Goal: Task Accomplishment & Management: Use online tool/utility

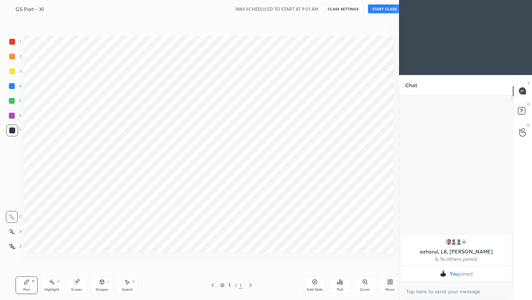
scroll to position [36661, 36545]
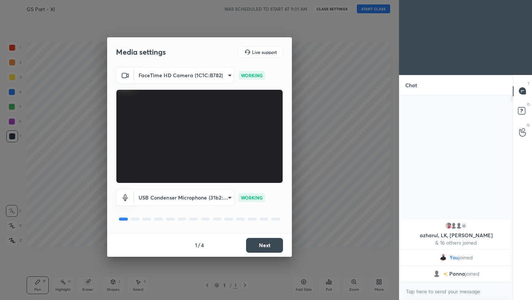
click at [269, 244] on button "Next" at bounding box center [264, 245] width 37 height 15
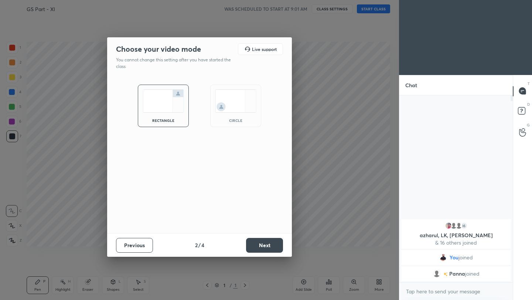
click at [269, 244] on button "Next" at bounding box center [264, 245] width 37 height 15
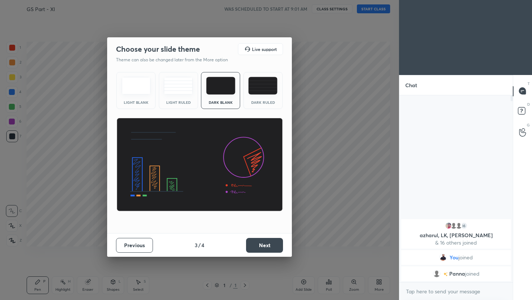
click at [269, 244] on button "Next" at bounding box center [264, 245] width 37 height 15
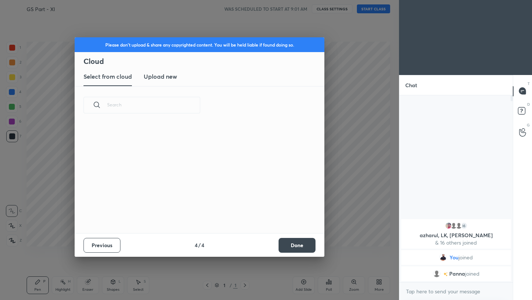
scroll to position [109, 237]
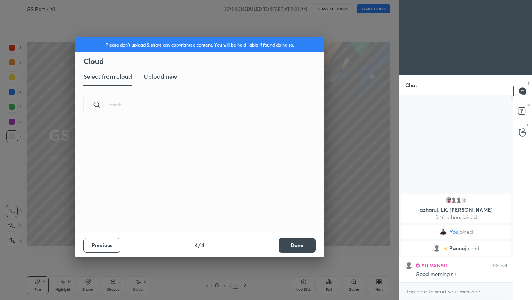
click at [165, 79] on h3 "Upload new" at bounding box center [160, 76] width 33 height 9
click at [195, 204] on label "Browse" at bounding box center [199, 203] width 33 height 12
click at [183, 204] on input "Browse" at bounding box center [183, 203] width 0 height 12
click at [292, 247] on button "Done" at bounding box center [296, 245] width 37 height 15
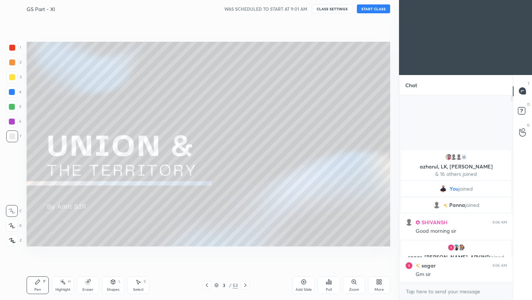
click at [372, 8] on button "START CLASS" at bounding box center [373, 8] width 33 height 9
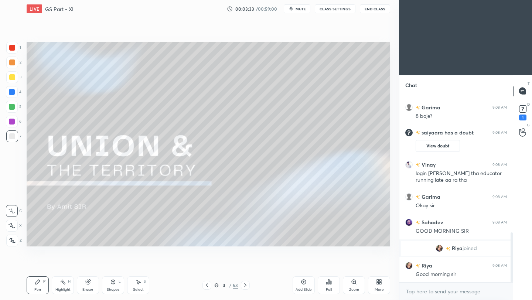
scroll to position [513, 0]
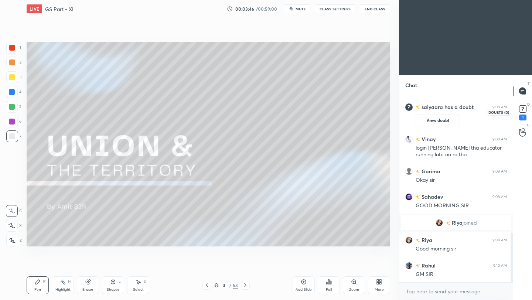
click at [523, 110] on rect at bounding box center [522, 108] width 7 height 7
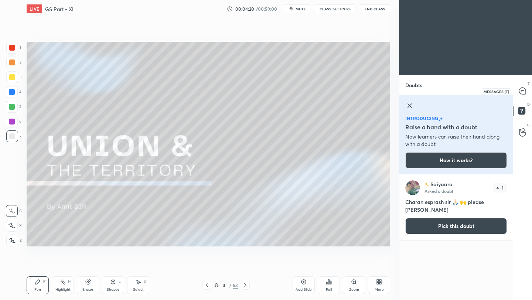
click at [520, 93] on icon at bounding box center [522, 90] width 7 height 7
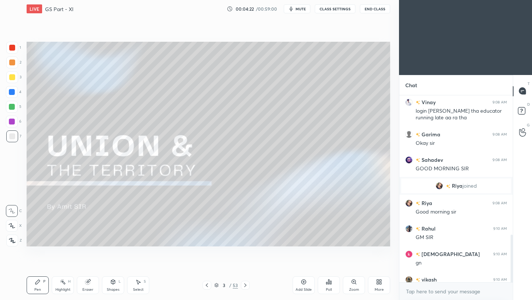
scroll to position [603, 0]
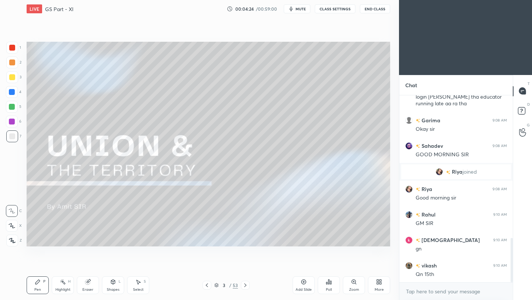
click at [233, 288] on div "53" at bounding box center [235, 285] width 5 height 7
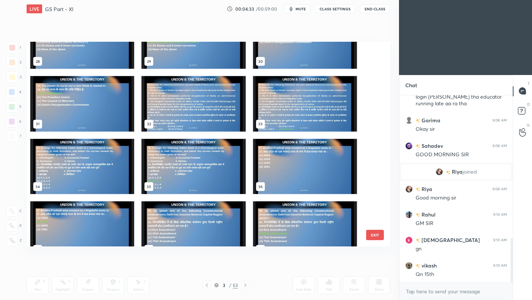
scroll to position [595, 0]
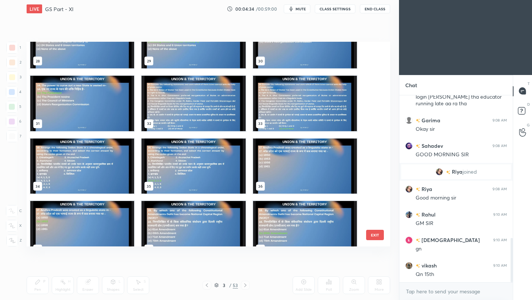
click at [277, 178] on img "grid" at bounding box center [305, 165] width 104 height 55
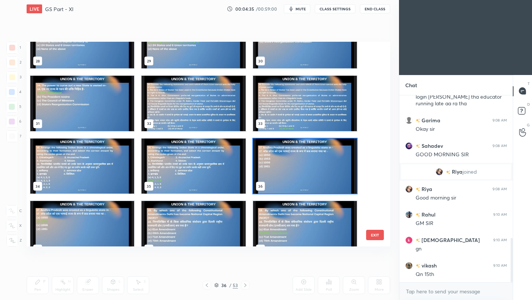
click at [277, 178] on img "grid" at bounding box center [305, 165] width 104 height 55
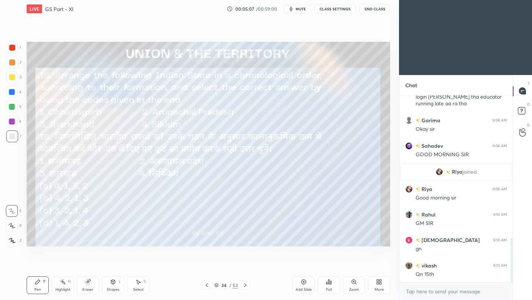
drag, startPoint x: 12, startPoint y: 50, endPoint x: 11, endPoint y: 54, distance: 4.5
click at [12, 50] on div at bounding box center [12, 48] width 6 height 6
click at [10, 239] on icon at bounding box center [12, 240] width 7 height 5
click at [328, 285] on div "Poll" at bounding box center [328, 285] width 22 height 18
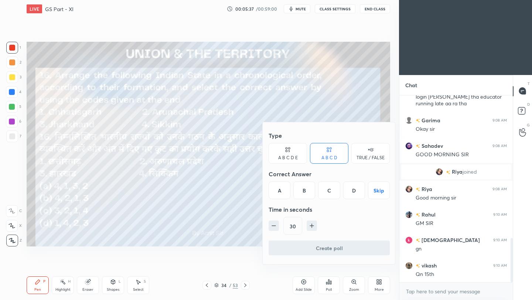
click at [305, 194] on div "B" at bounding box center [304, 190] width 22 height 18
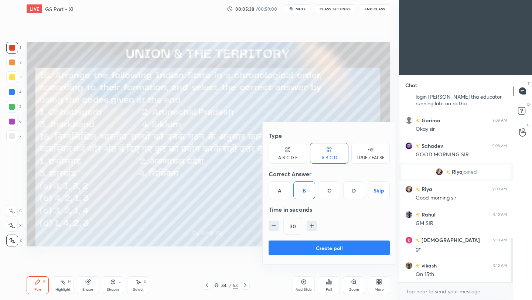
click at [305, 251] on button "Create poll" at bounding box center [328, 247] width 121 height 15
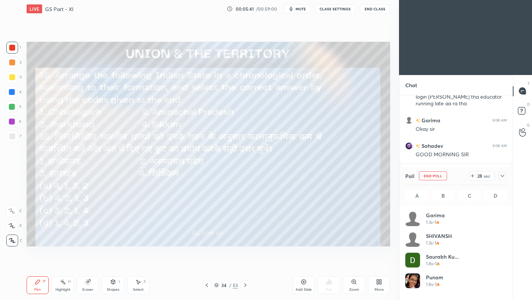
scroll to position [86, 99]
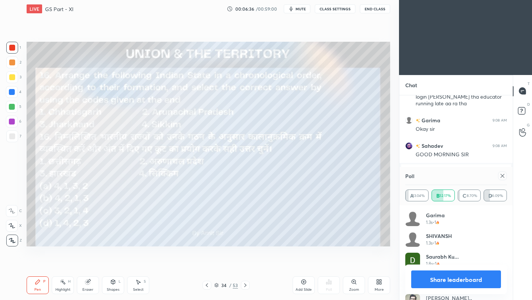
click at [504, 178] on icon at bounding box center [502, 176] width 6 height 6
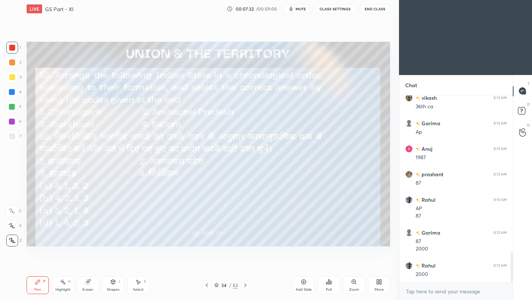
scroll to position [949, 0]
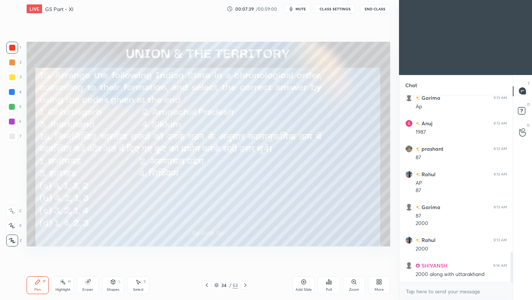
click at [244, 285] on icon at bounding box center [245, 285] width 6 height 6
click at [244, 284] on icon at bounding box center [245, 285] width 6 height 6
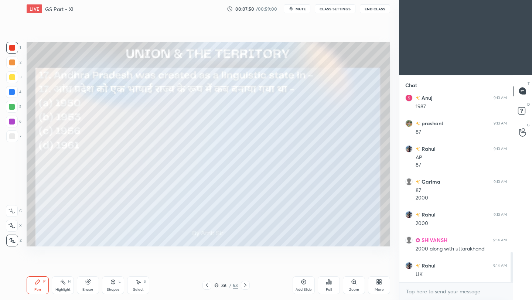
click at [329, 288] on div "Poll" at bounding box center [329, 290] width 6 height 4
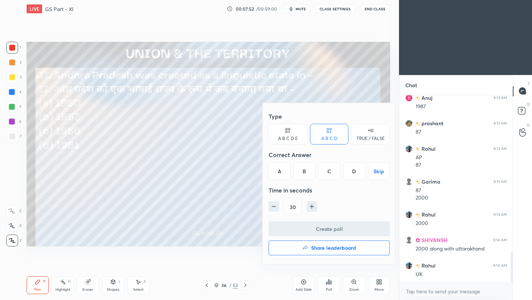
click at [304, 172] on div "B" at bounding box center [304, 171] width 22 height 18
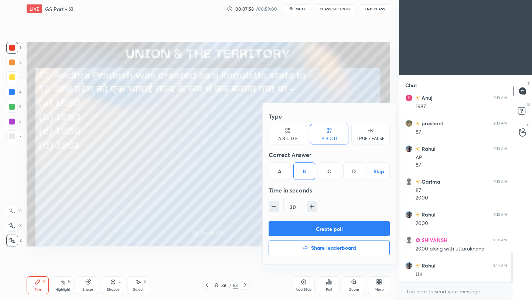
drag, startPoint x: 306, startPoint y: 231, endPoint x: 322, endPoint y: 227, distance: 16.7
click at [306, 232] on button "Create poll" at bounding box center [328, 228] width 121 height 15
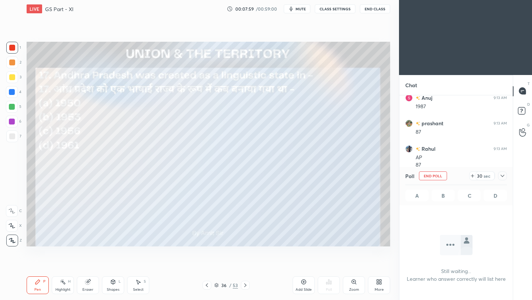
scroll to position [3, 3]
click at [502, 177] on icon at bounding box center [502, 176] width 6 height 6
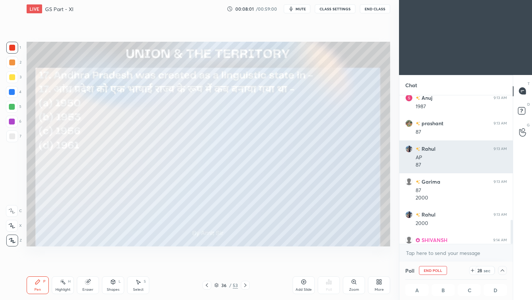
scroll to position [0, 3]
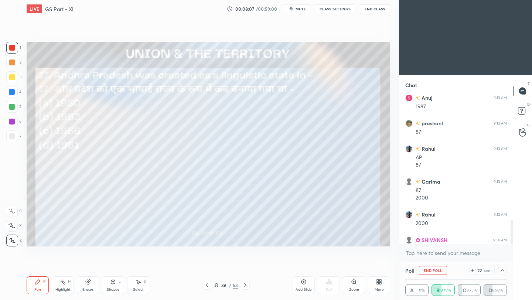
click at [377, 12] on button "End Class" at bounding box center [375, 8] width 30 height 9
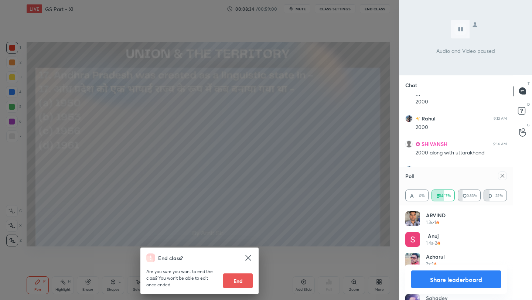
scroll to position [1096, 0]
click at [330, 107] on div "End class? Are you sure you want to end the class? You won’t be able to edit on…" at bounding box center [199, 150] width 399 height 300
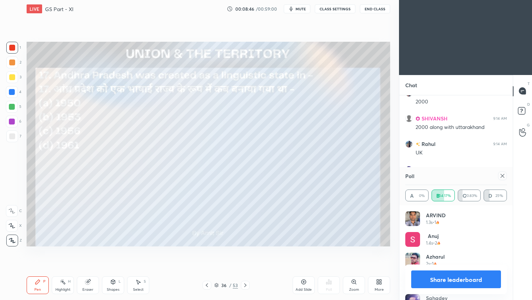
click at [502, 175] on icon at bounding box center [502, 176] width 4 height 4
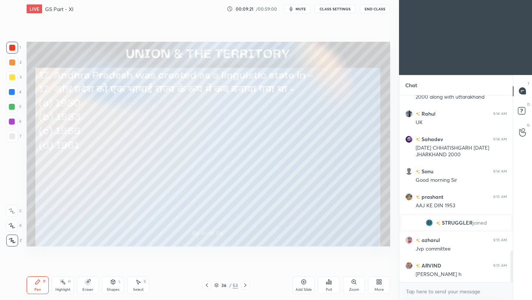
scroll to position [934, 0]
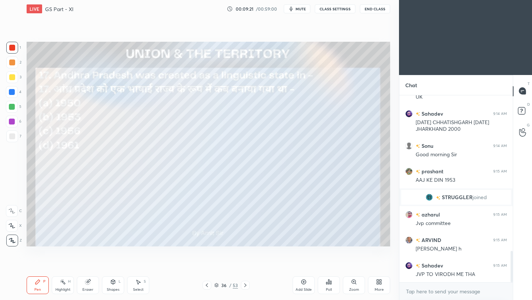
click at [246, 286] on icon at bounding box center [245, 285] width 6 height 6
click at [244, 287] on icon at bounding box center [245, 285] width 6 height 6
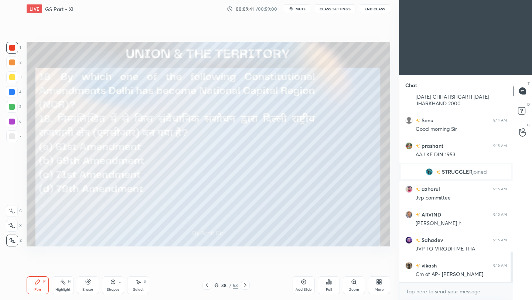
click at [328, 283] on icon at bounding box center [328, 281] width 1 height 4
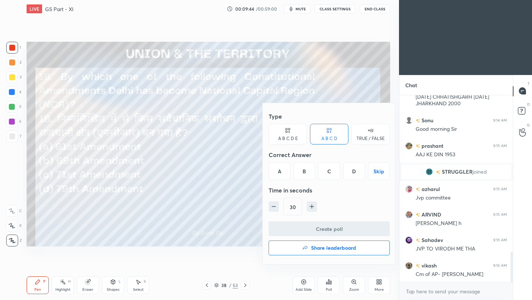
click at [305, 173] on div "B" at bounding box center [304, 171] width 22 height 18
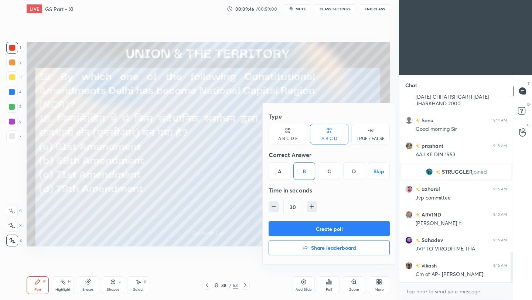
click at [301, 230] on button "Create poll" at bounding box center [328, 228] width 121 height 15
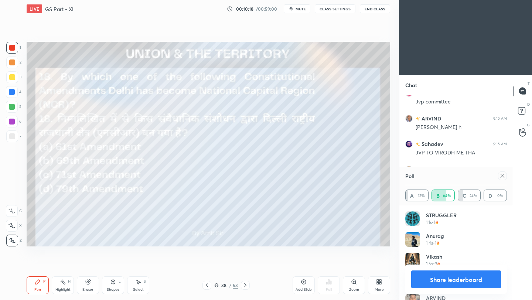
scroll to position [131, 111]
click at [502, 178] on icon at bounding box center [502, 176] width 6 height 6
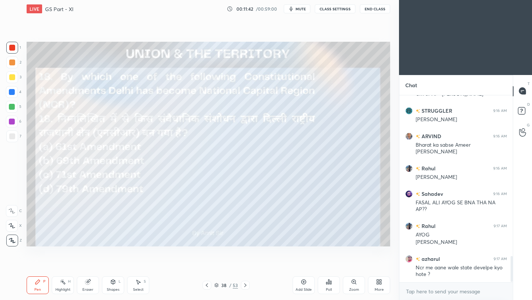
scroll to position [1165, 0]
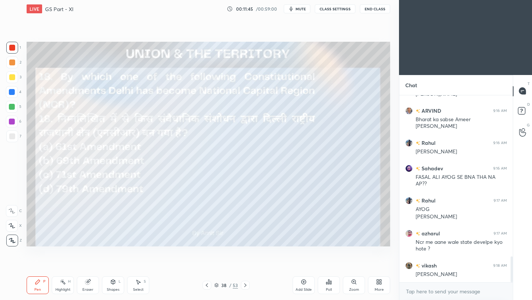
click at [245, 287] on icon at bounding box center [245, 285] width 6 height 6
click at [328, 281] on icon at bounding box center [328, 281] width 1 height 4
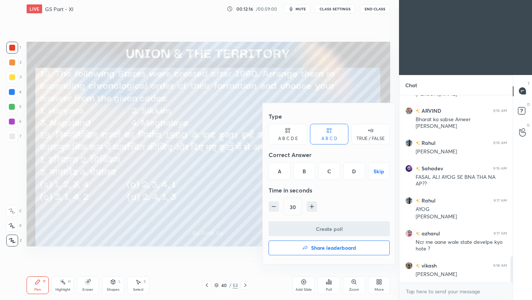
click at [330, 173] on div "C" at bounding box center [329, 171] width 22 height 18
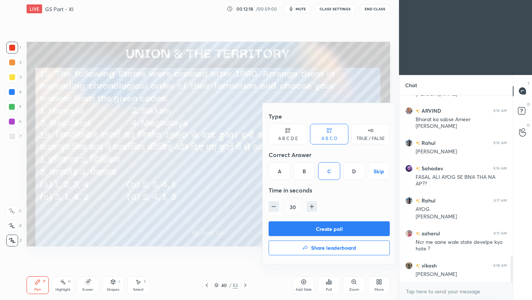
click at [333, 231] on button "Create poll" at bounding box center [328, 228] width 121 height 15
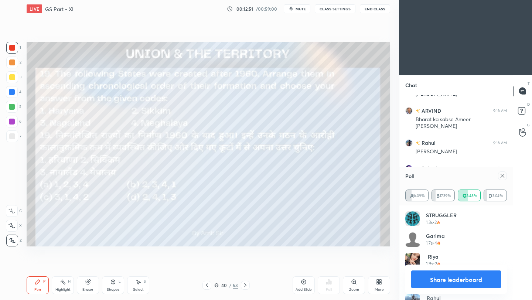
scroll to position [1235, 0]
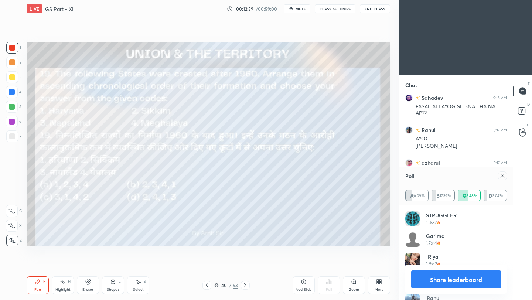
click at [504, 175] on icon at bounding box center [502, 176] width 6 height 6
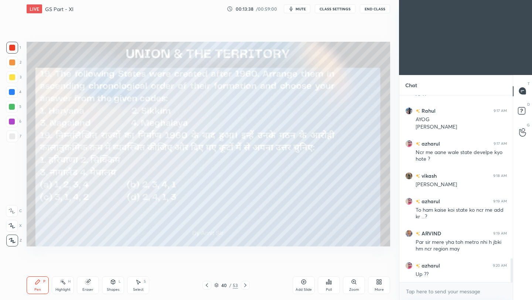
scroll to position [1280, 0]
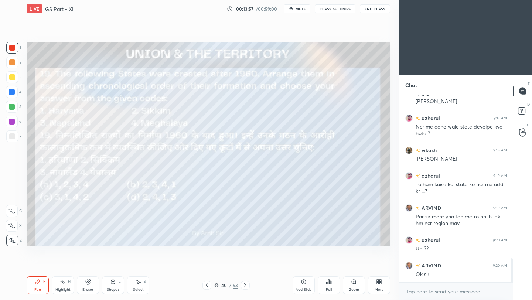
click at [245, 286] on icon at bounding box center [245, 285] width 6 height 6
click at [245, 285] on icon at bounding box center [245, 285] width 6 height 6
click at [330, 288] on div "Poll" at bounding box center [329, 290] width 6 height 4
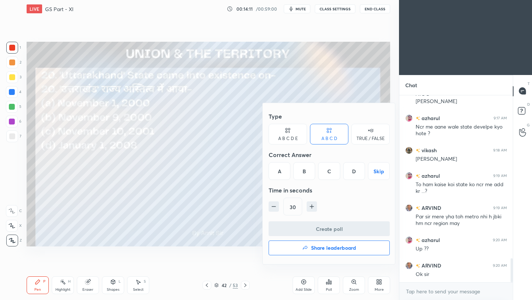
click at [307, 174] on div "B" at bounding box center [304, 171] width 22 height 18
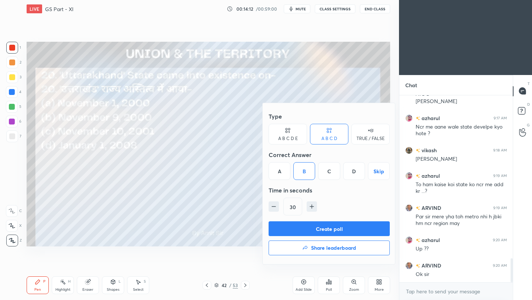
click at [314, 231] on button "Create poll" at bounding box center [328, 228] width 121 height 15
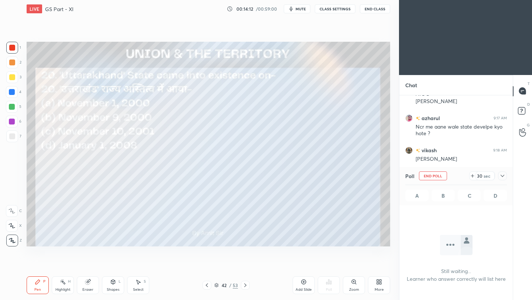
scroll to position [3, 3]
click at [500, 176] on icon at bounding box center [502, 176] width 6 height 6
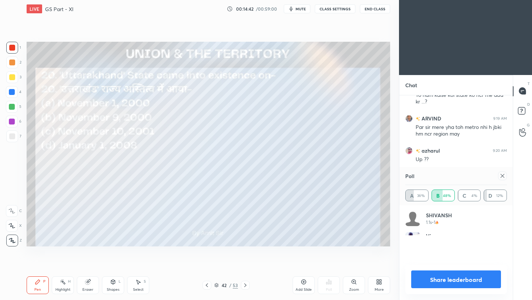
scroll to position [86, 99]
click at [504, 177] on icon at bounding box center [502, 176] width 6 height 6
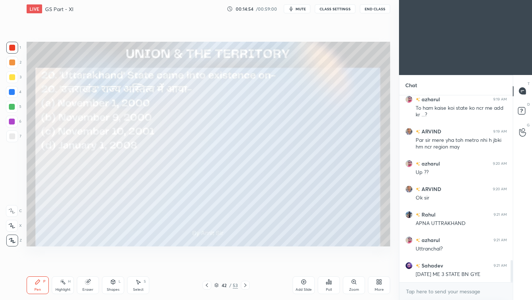
scroll to position [1382, 0]
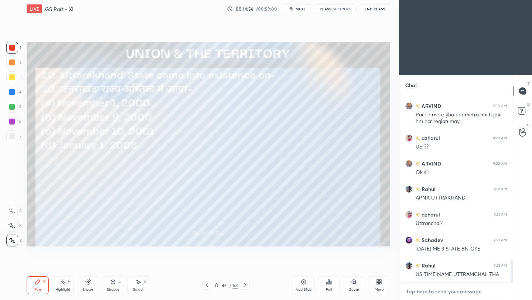
type textarea "x"
click at [413, 294] on textarea at bounding box center [456, 291] width 102 height 12
paste textarea "[URL][DOMAIN_NAME]"
type textarea "[URL][DOMAIN_NAME]"
type textarea "x"
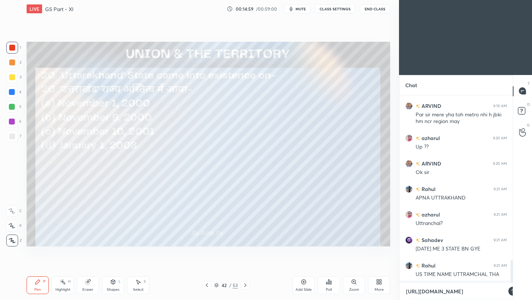
scroll to position [121, 111]
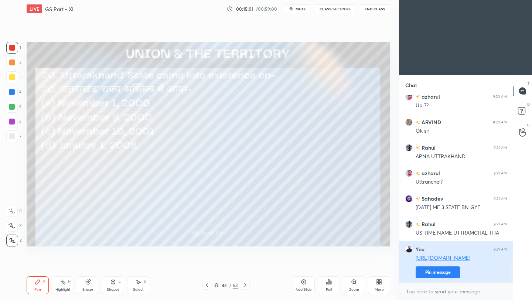
click at [440, 274] on button "Pin message" at bounding box center [437, 272] width 44 height 12
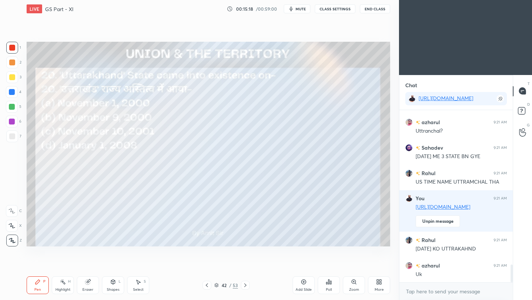
click at [244, 285] on icon at bounding box center [245, 285] width 6 height 6
click at [243, 286] on icon at bounding box center [245, 285] width 6 height 6
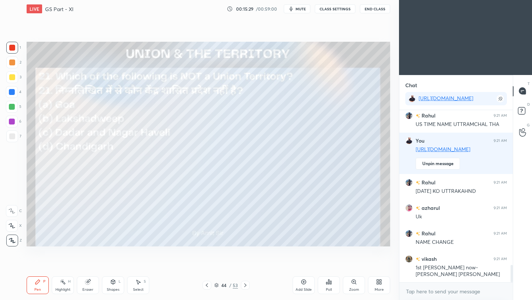
click at [331, 285] on div "Poll" at bounding box center [328, 285] width 22 height 18
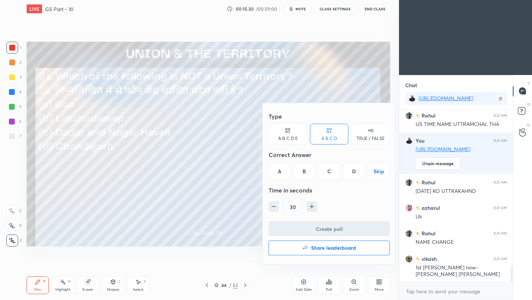
click at [279, 171] on div "A" at bounding box center [279, 171] width 22 height 18
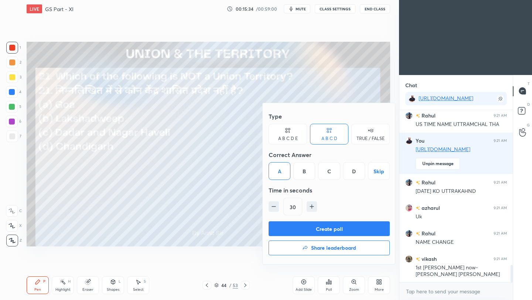
click at [312, 232] on button "Create poll" at bounding box center [328, 228] width 121 height 15
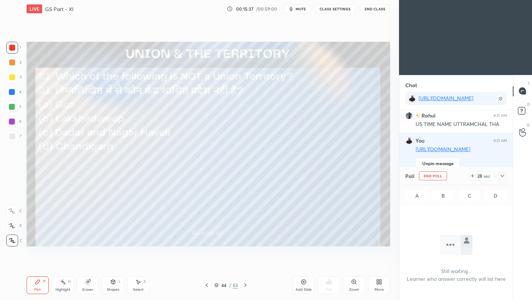
click at [504, 176] on icon at bounding box center [502, 176] width 6 height 6
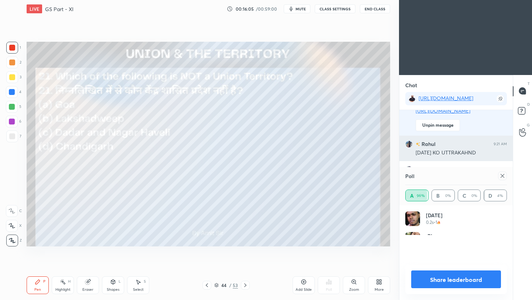
scroll to position [86, 99]
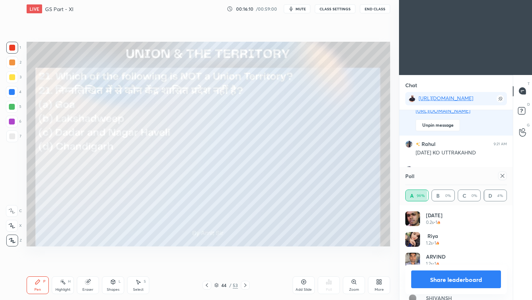
click at [504, 176] on icon at bounding box center [502, 176] width 6 height 6
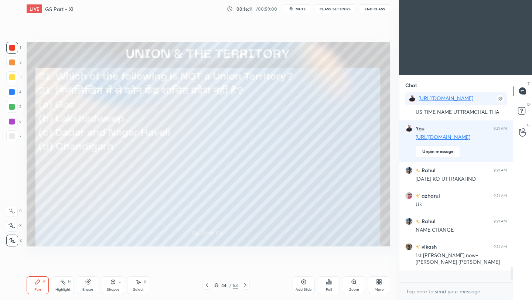
scroll to position [170, 111]
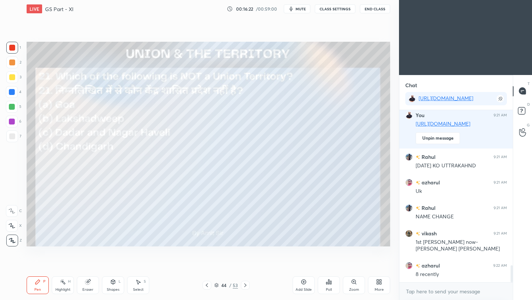
click at [246, 285] on icon at bounding box center [245, 285] width 6 height 6
click at [245, 286] on icon at bounding box center [245, 285] width 6 height 6
click at [207, 285] on icon at bounding box center [207, 285] width 6 height 6
click at [328, 286] on div "Poll" at bounding box center [328, 285] width 22 height 18
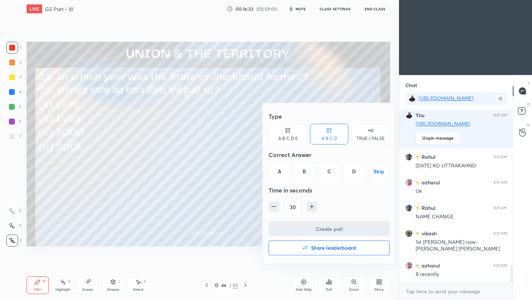
click at [330, 174] on div "C" at bounding box center [329, 171] width 22 height 18
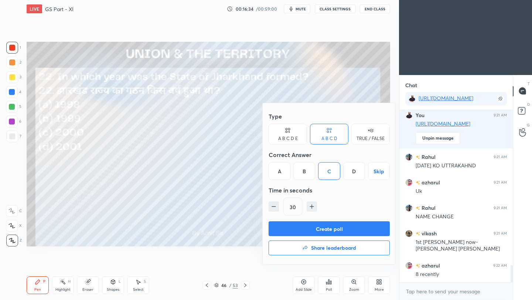
click at [337, 230] on button "Create poll" at bounding box center [328, 228] width 121 height 15
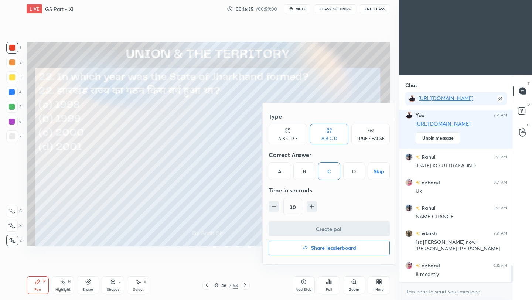
type textarea "x"
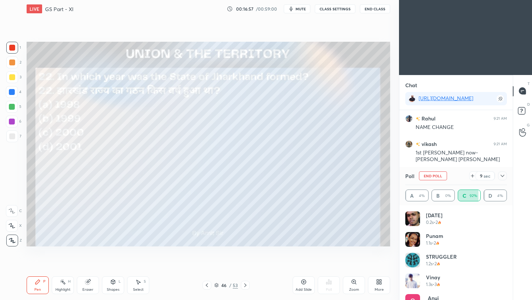
scroll to position [1687, 0]
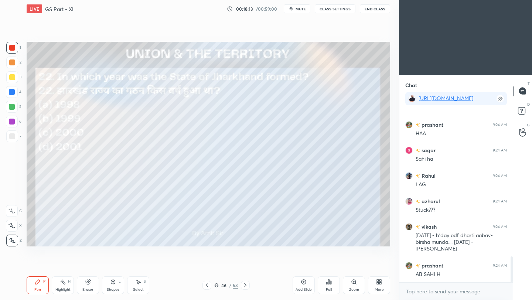
scroll to position [984, 0]
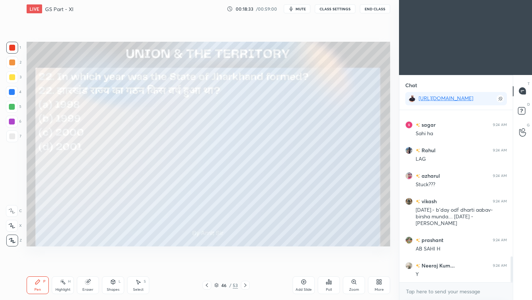
click at [245, 285] on icon at bounding box center [245, 285] width 2 height 4
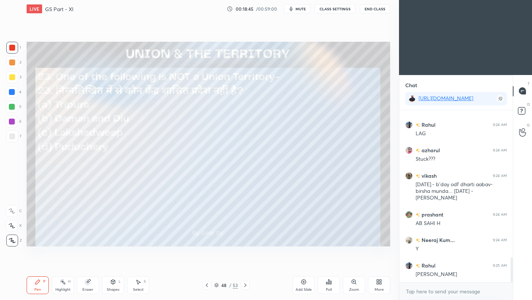
click at [330, 288] on div "Poll" at bounding box center [329, 290] width 6 height 4
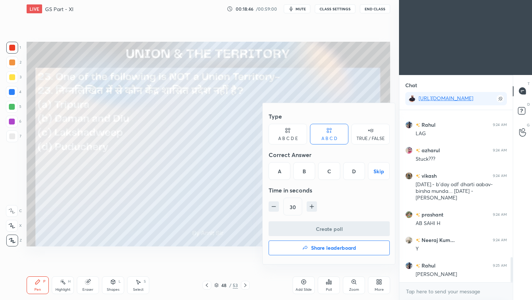
click at [278, 173] on div "A" at bounding box center [279, 171] width 22 height 18
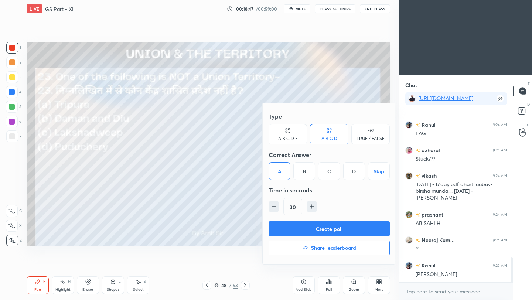
click at [300, 231] on button "Create poll" at bounding box center [328, 228] width 121 height 15
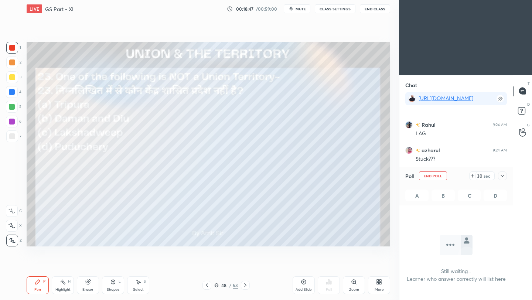
scroll to position [0, 0]
click at [502, 176] on icon at bounding box center [502, 176] width 4 height 2
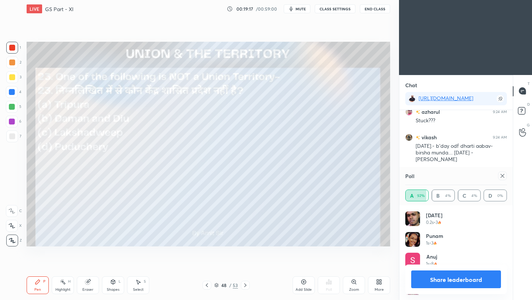
scroll to position [86, 99]
click at [502, 176] on icon at bounding box center [502, 176] width 4 height 4
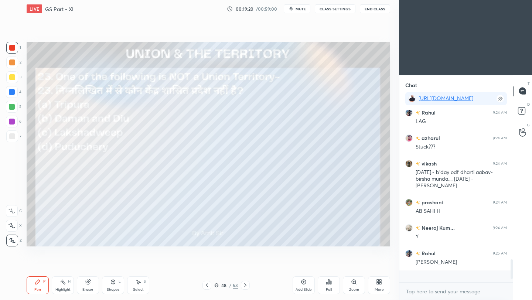
scroll to position [104, 111]
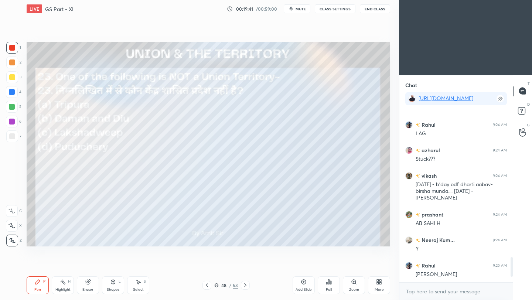
click at [243, 287] on icon at bounding box center [245, 285] width 6 height 6
click at [328, 288] on div "Poll" at bounding box center [329, 290] width 6 height 4
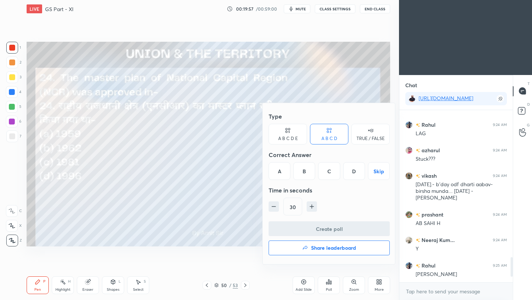
click at [302, 171] on div "B" at bounding box center [304, 171] width 22 height 18
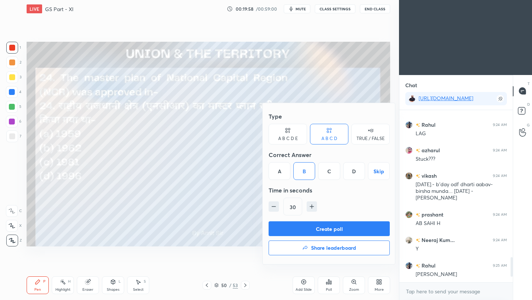
click at [312, 227] on button "Create poll" at bounding box center [328, 228] width 121 height 15
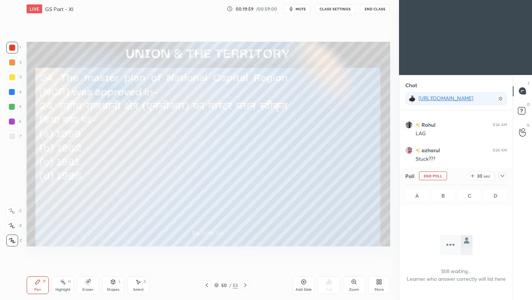
scroll to position [2, 3]
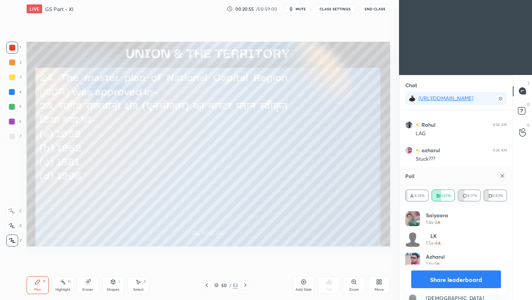
click at [502, 173] on icon at bounding box center [502, 176] width 6 height 6
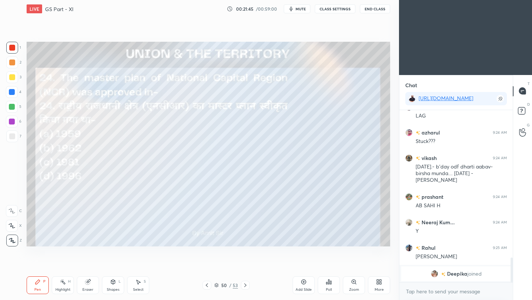
scroll to position [1037, 0]
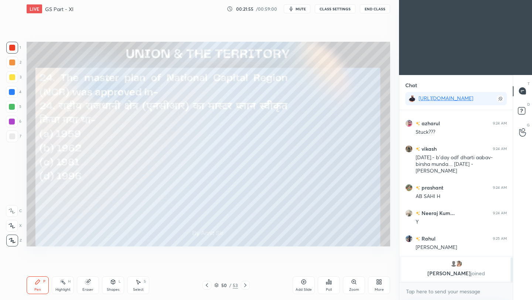
click at [245, 287] on icon at bounding box center [245, 285] width 6 height 6
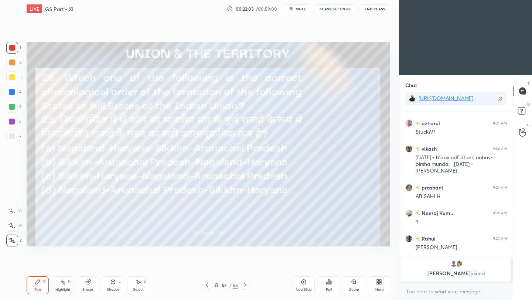
scroll to position [1004, 0]
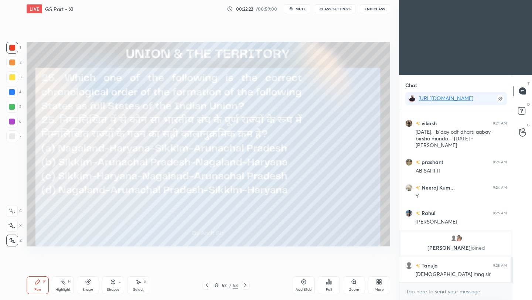
click at [329, 283] on icon at bounding box center [329, 282] width 6 height 6
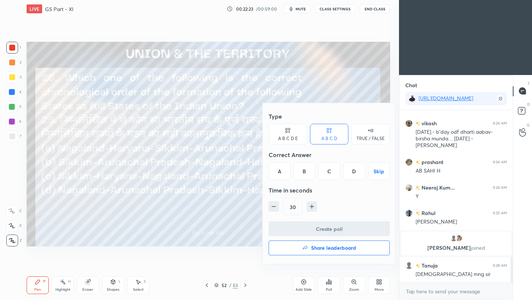
click at [280, 172] on div "A" at bounding box center [279, 171] width 22 height 18
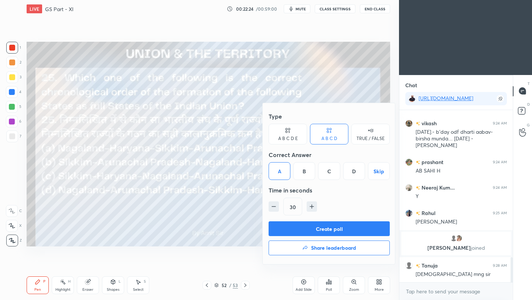
click at [300, 229] on button "Create poll" at bounding box center [328, 228] width 121 height 15
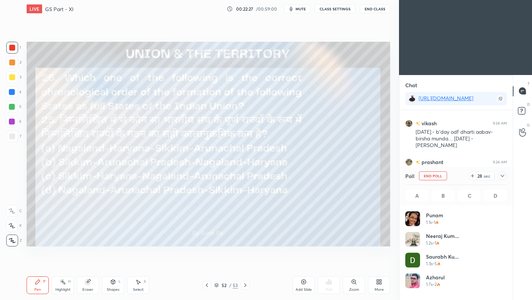
scroll to position [86, 99]
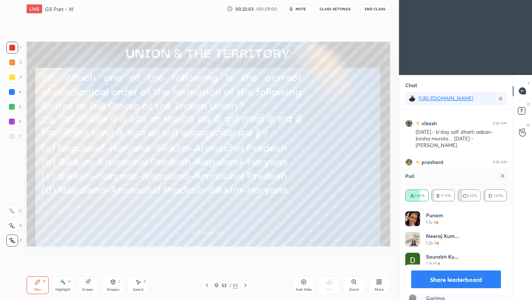
click at [305, 284] on icon at bounding box center [303, 282] width 6 height 6
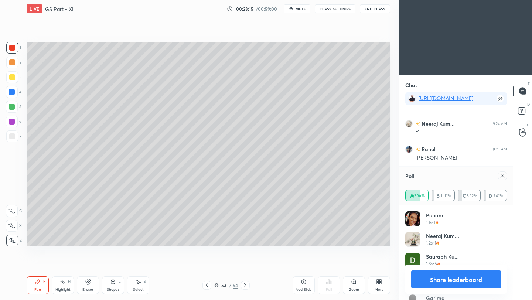
scroll to position [1094, 0]
click at [476, 164] on div "Tanuja, Deepika joined" at bounding box center [456, 154] width 110 height 24
click at [500, 175] on icon at bounding box center [502, 176] width 6 height 6
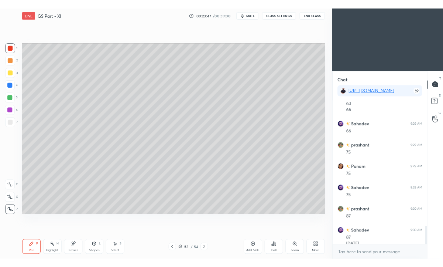
scroll to position [1223, 0]
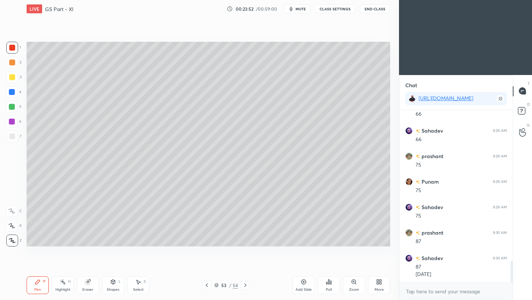
click at [245, 285] on icon at bounding box center [245, 285] width 2 height 4
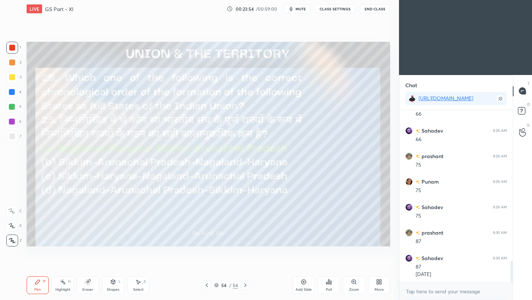
click at [244, 286] on icon at bounding box center [245, 285] width 2 height 4
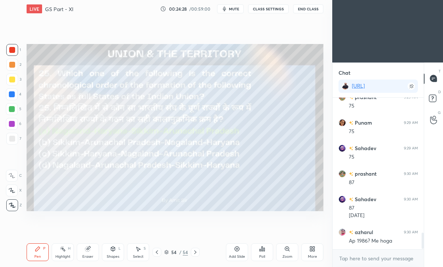
scroll to position [1253, 0]
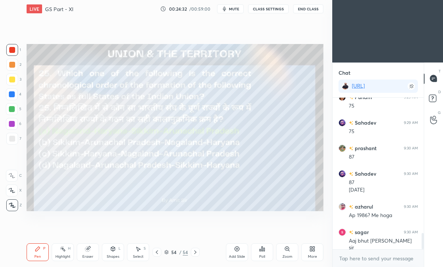
click at [312, 248] on icon at bounding box center [312, 248] width 6 height 6
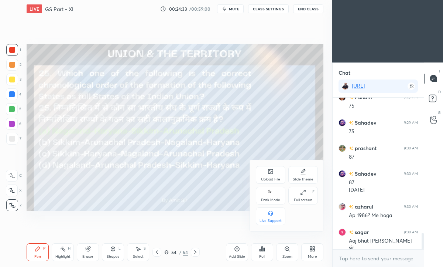
click at [269, 169] on icon at bounding box center [270, 171] width 4 height 4
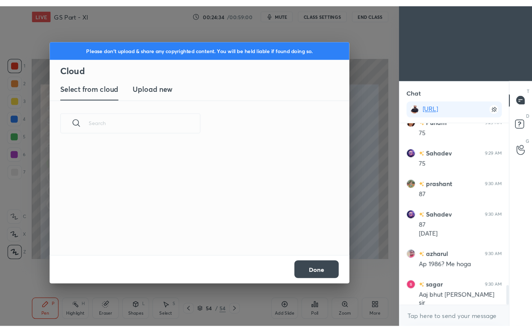
scroll to position [91, 237]
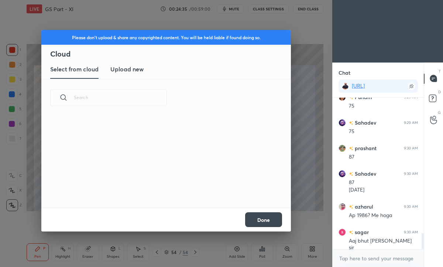
click at [131, 69] on h3 "Upload new" at bounding box center [126, 69] width 33 height 9
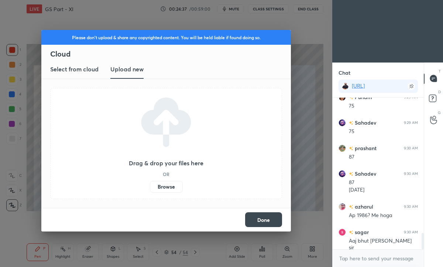
click at [173, 190] on label "Browse" at bounding box center [166, 187] width 33 height 12
click at [150, 190] on input "Browse" at bounding box center [150, 187] width 0 height 12
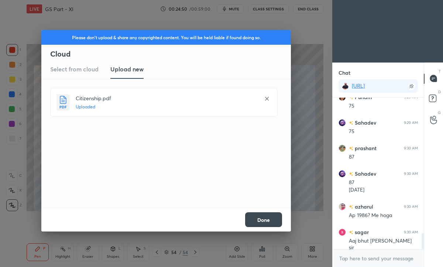
click at [272, 222] on button "Done" at bounding box center [263, 219] width 37 height 15
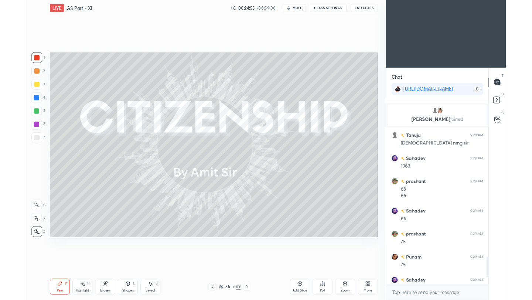
scroll to position [108, 111]
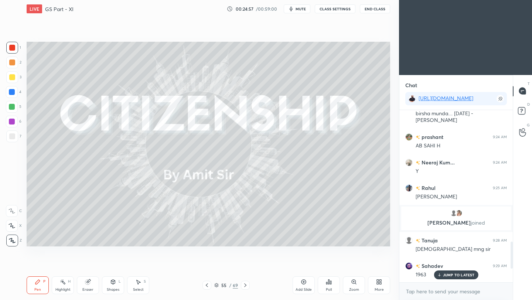
click at [244, 285] on icon at bounding box center [245, 285] width 6 height 6
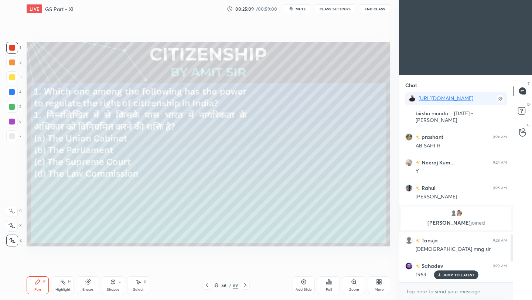
scroll to position [1239, 0]
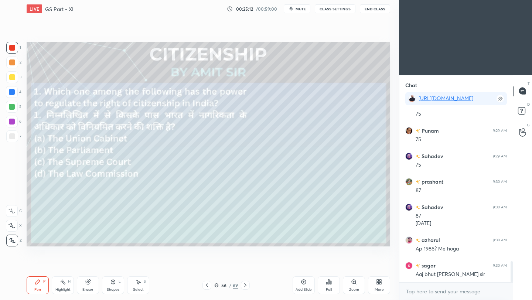
click at [331, 284] on icon at bounding box center [329, 282] width 6 height 6
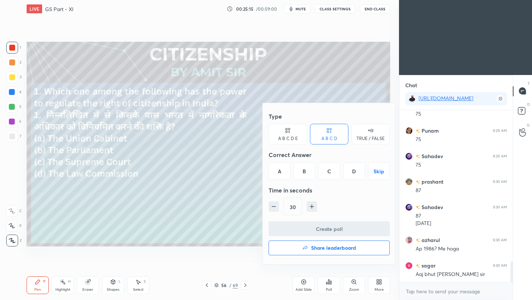
click at [305, 173] on div "B" at bounding box center [304, 171] width 22 height 18
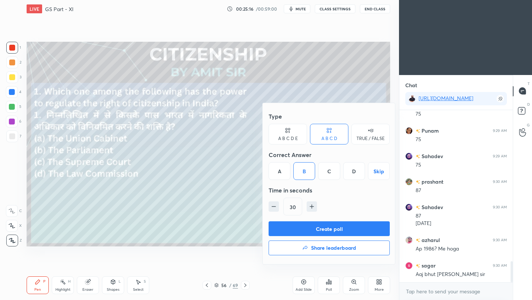
click at [306, 226] on button "Create poll" at bounding box center [328, 228] width 121 height 15
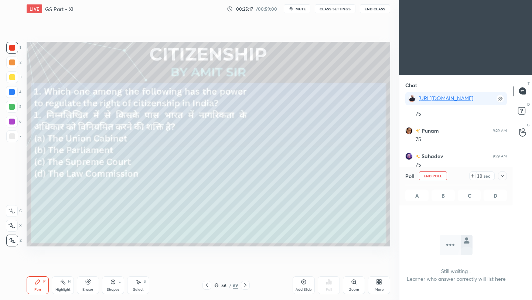
scroll to position [70, 111]
click at [505, 174] on icon at bounding box center [502, 176] width 6 height 6
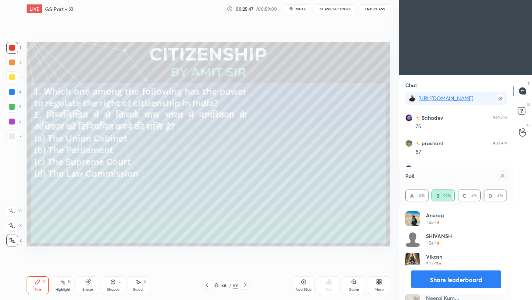
scroll to position [86, 99]
click at [503, 176] on icon at bounding box center [502, 176] width 6 height 6
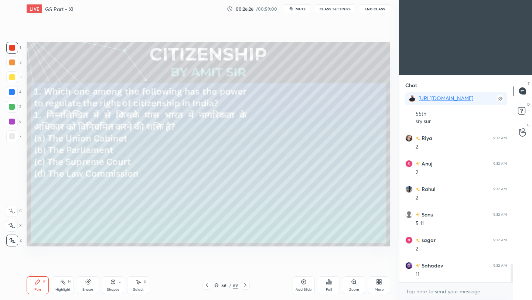
scroll to position [1509, 0]
click at [245, 285] on icon at bounding box center [245, 285] width 2 height 4
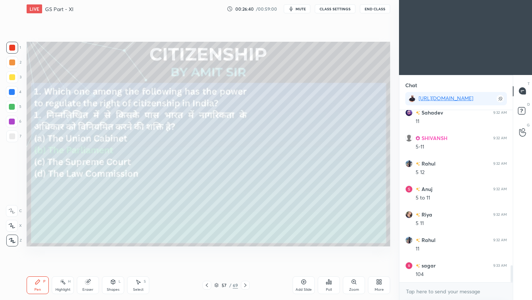
click at [245, 286] on icon at bounding box center [245, 285] width 6 height 6
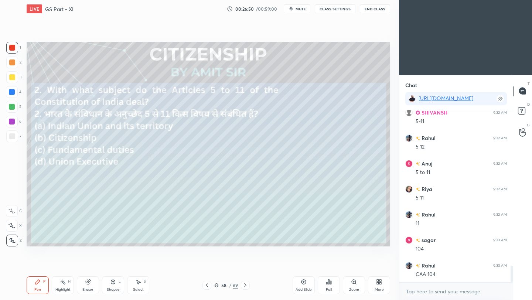
click at [328, 285] on div "Poll" at bounding box center [328, 285] width 22 height 18
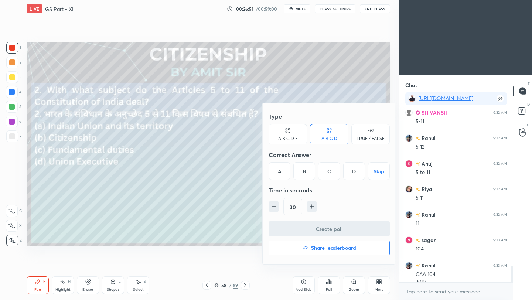
scroll to position [1618, 0]
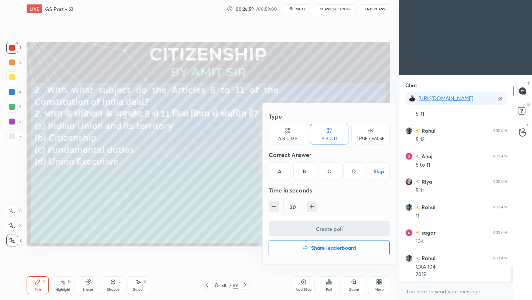
click at [301, 171] on div "B" at bounding box center [304, 171] width 22 height 18
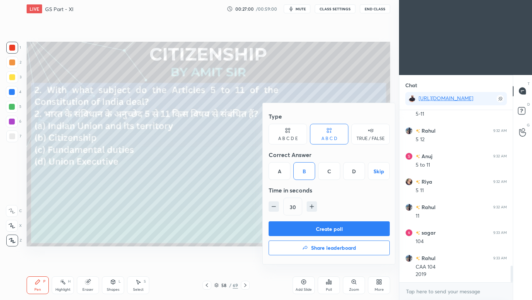
click at [310, 229] on button "Create poll" at bounding box center [328, 228] width 121 height 15
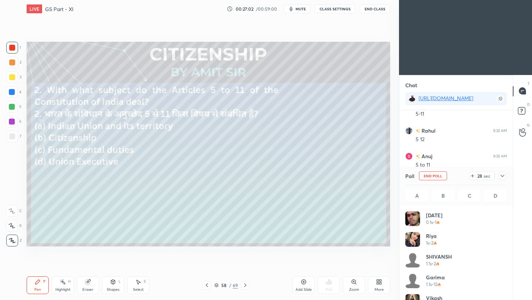
scroll to position [86, 99]
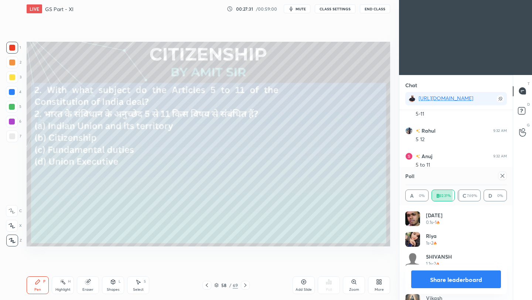
click at [502, 175] on icon at bounding box center [502, 176] width 6 height 6
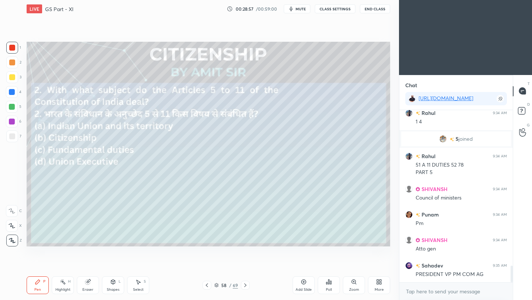
scroll to position [1645, 0]
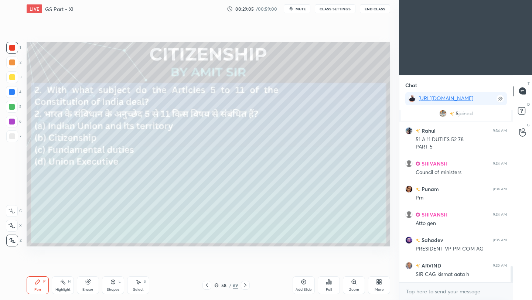
click at [245, 284] on icon at bounding box center [245, 285] width 2 height 4
click at [245, 285] on icon at bounding box center [245, 285] width 6 height 6
click at [327, 283] on icon at bounding box center [326, 283] width 1 height 2
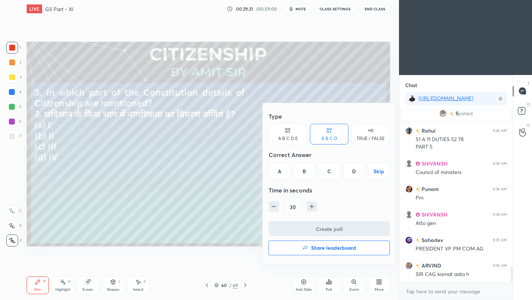
click at [305, 171] on div "B" at bounding box center [304, 171] width 22 height 18
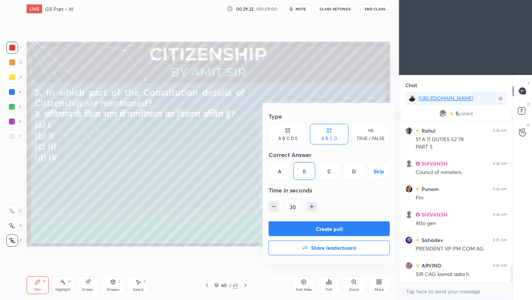
scroll to position [1670, 0]
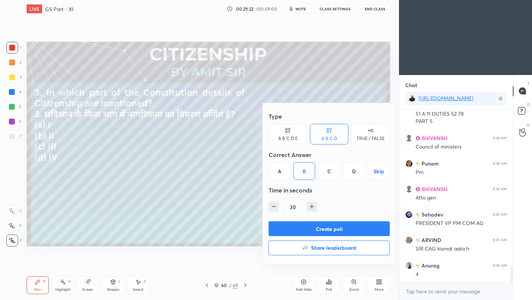
click at [319, 228] on button "Create poll" at bounding box center [328, 228] width 121 height 15
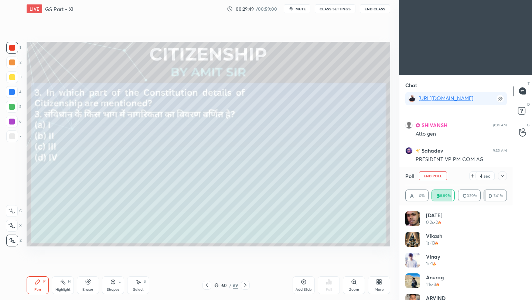
scroll to position [1760, 0]
click at [503, 176] on icon at bounding box center [502, 176] width 6 height 6
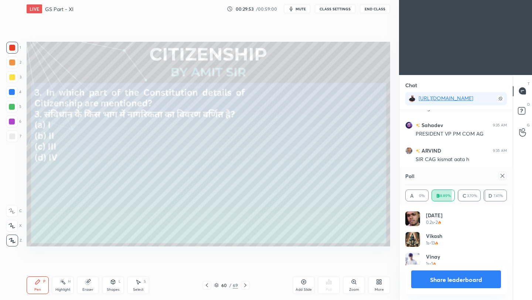
scroll to position [86, 99]
click at [501, 175] on icon at bounding box center [502, 176] width 6 height 6
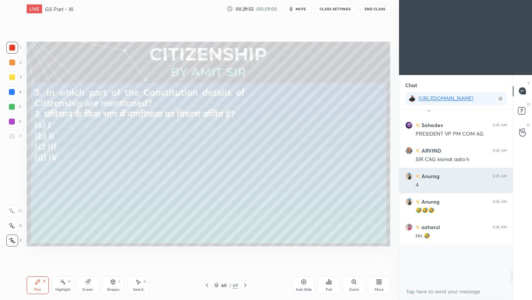
scroll to position [166, 111]
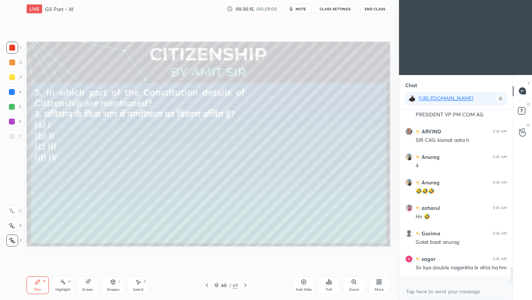
click at [378, 10] on button "End Class" at bounding box center [375, 8] width 30 height 9
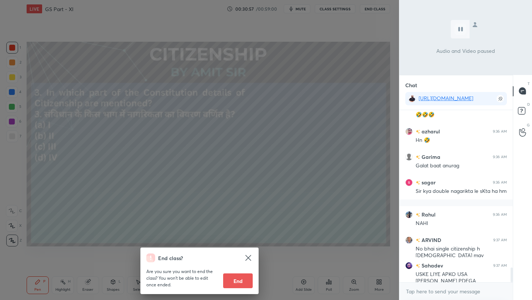
scroll to position [1881, 0]
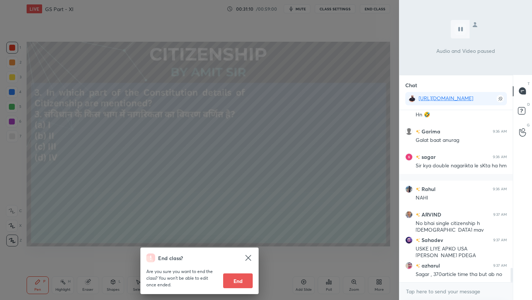
click at [323, 133] on div "End class? Are you sure you want to end the class? You won’t be able to edit on…" at bounding box center [199, 150] width 399 height 300
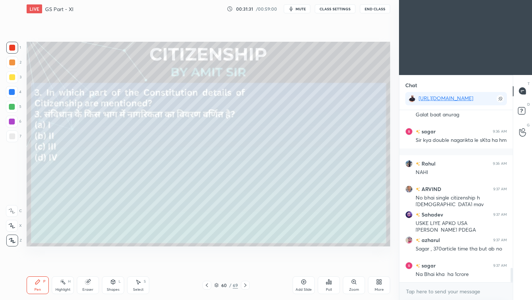
scroll to position [1932, 0]
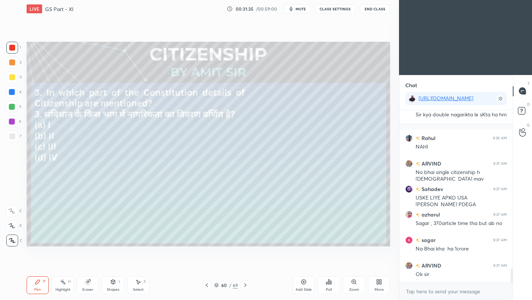
click at [245, 286] on icon at bounding box center [245, 285] width 6 height 6
click at [244, 286] on icon at bounding box center [245, 285] width 6 height 6
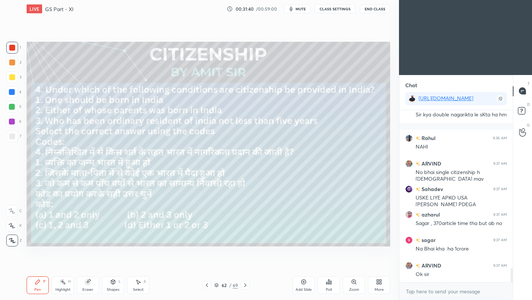
scroll to position [1957, 0]
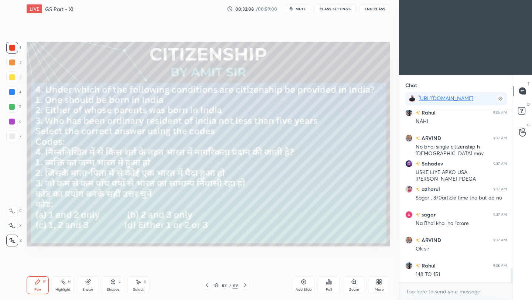
click at [352, 285] on div "Zoom" at bounding box center [354, 285] width 22 height 18
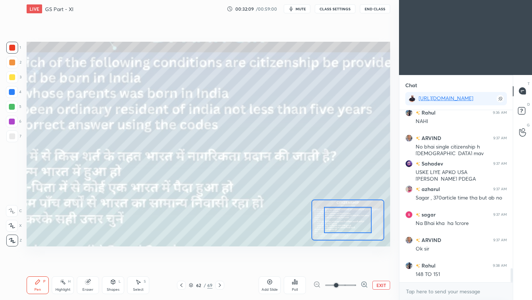
click at [334, 284] on span at bounding box center [336, 285] width 4 height 4
click at [334, 285] on span at bounding box center [336, 285] width 4 height 4
drag, startPoint x: 337, startPoint y: 285, endPoint x: 330, endPoint y: 285, distance: 6.7
click at [334, 285] on span at bounding box center [336, 285] width 4 height 4
click at [382, 286] on button "EXIT" at bounding box center [381, 285] width 18 height 9
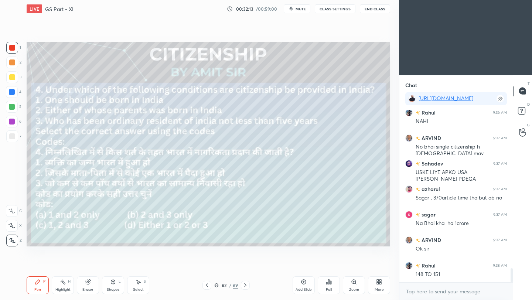
click at [328, 284] on icon at bounding box center [329, 282] width 6 height 6
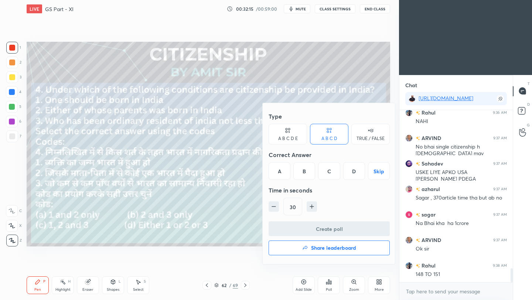
click at [354, 173] on div "D" at bounding box center [354, 171] width 22 height 18
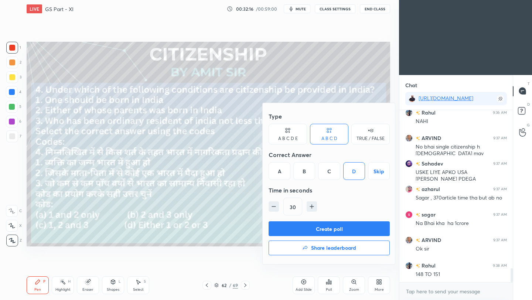
click at [353, 227] on button "Create poll" at bounding box center [328, 228] width 121 height 15
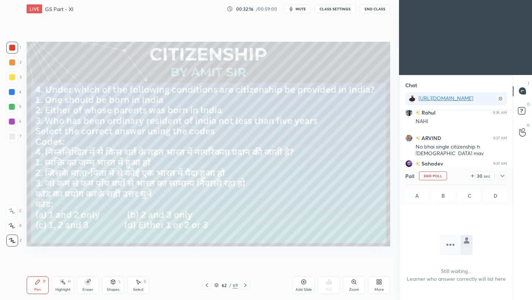
scroll to position [3, 3]
click at [505, 176] on div at bounding box center [502, 175] width 9 height 9
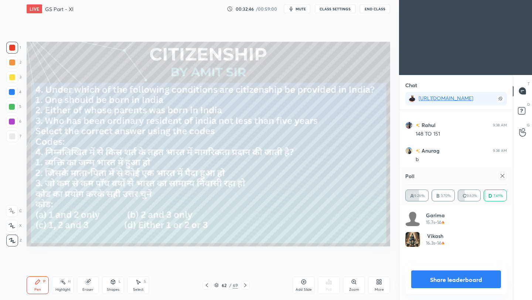
scroll to position [86, 99]
click at [504, 177] on icon at bounding box center [502, 176] width 6 height 6
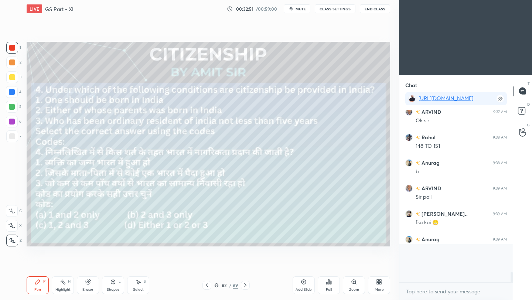
scroll to position [104, 111]
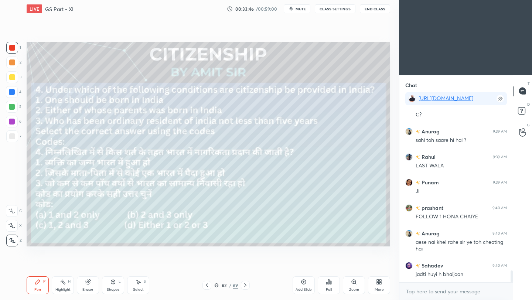
click at [246, 286] on icon at bounding box center [245, 285] width 6 height 6
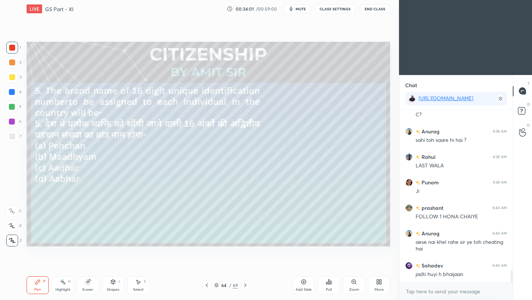
click at [331, 285] on div "Poll" at bounding box center [328, 285] width 22 height 18
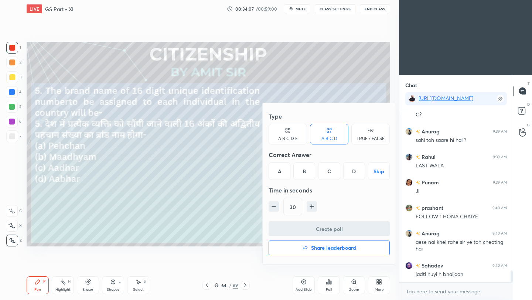
drag, startPoint x: 330, startPoint y: 173, endPoint x: 328, endPoint y: 181, distance: 7.4
click at [330, 174] on div "C" at bounding box center [329, 171] width 22 height 18
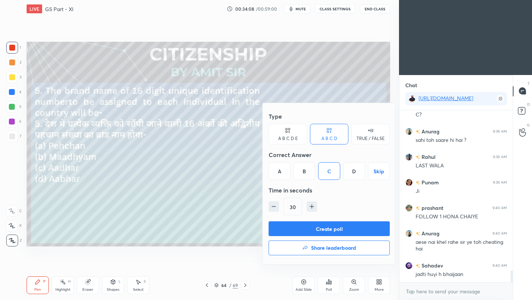
click at [338, 230] on button "Create poll" at bounding box center [328, 228] width 121 height 15
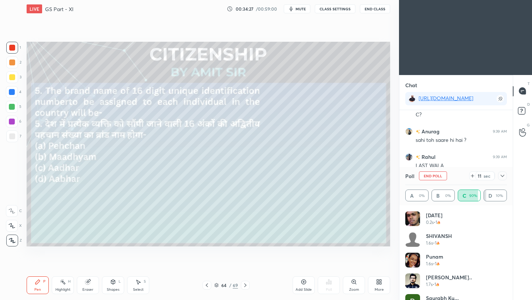
scroll to position [2384, 0]
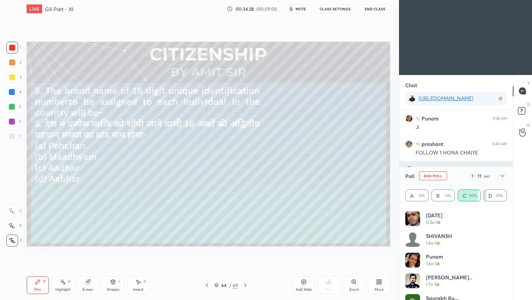
click at [503, 172] on div at bounding box center [502, 175] width 9 height 9
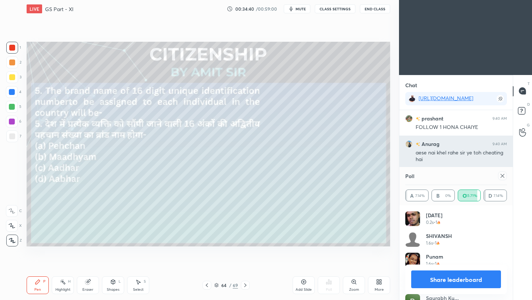
scroll to position [2450, 0]
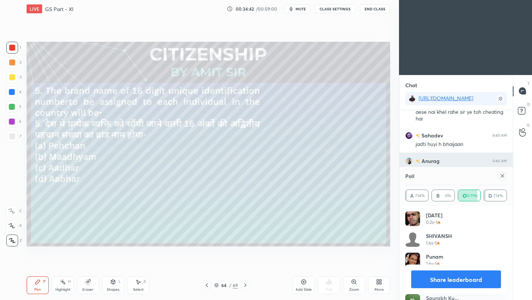
click at [503, 175] on icon at bounding box center [502, 176] width 6 height 6
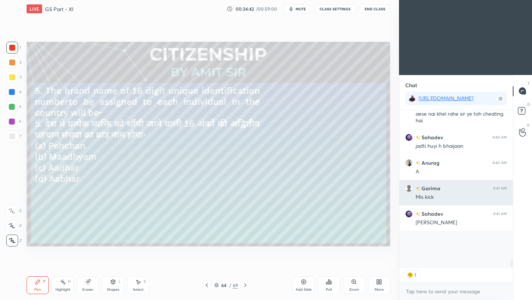
scroll to position [125, 111]
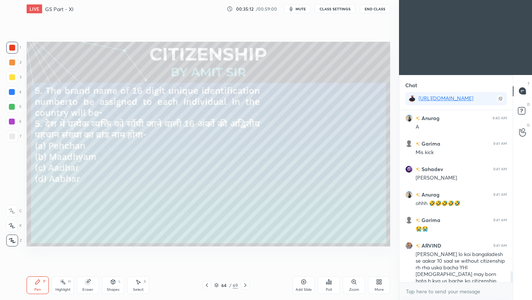
click at [245, 286] on icon at bounding box center [245, 285] width 6 height 6
click at [244, 286] on icon at bounding box center [245, 285] width 6 height 6
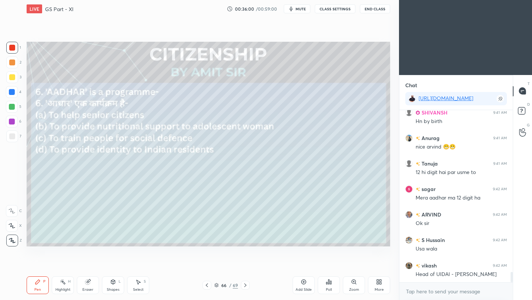
scroll to position [2697, 0]
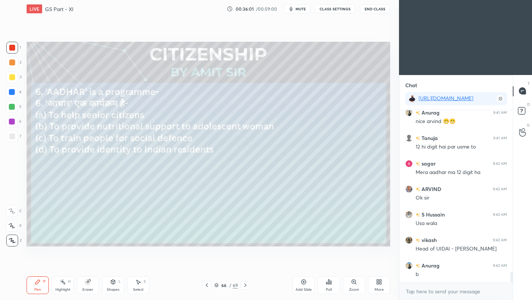
click at [326, 286] on div "Poll" at bounding box center [328, 285] width 22 height 18
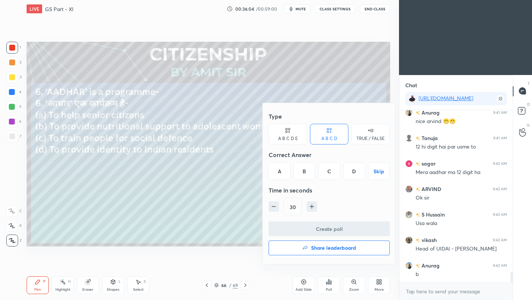
scroll to position [2722, 0]
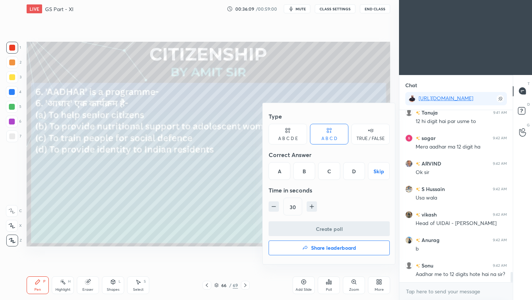
click at [353, 171] on div "D" at bounding box center [354, 171] width 22 height 18
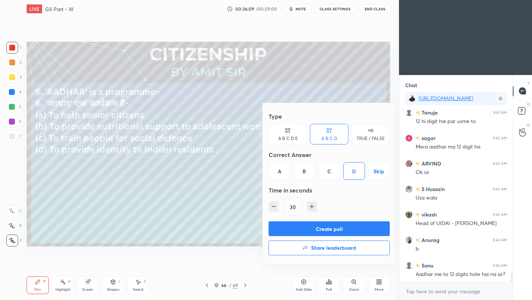
click at [348, 229] on button "Create poll" at bounding box center [328, 228] width 121 height 15
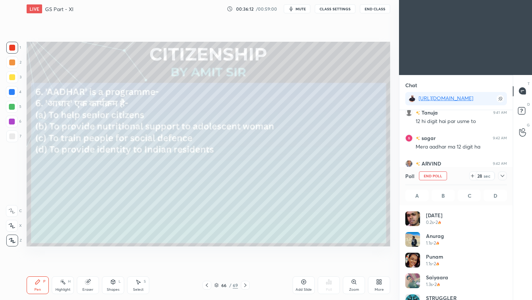
scroll to position [86, 99]
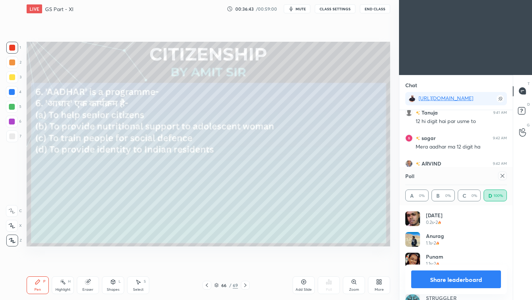
click at [503, 176] on icon at bounding box center [502, 176] width 4 height 4
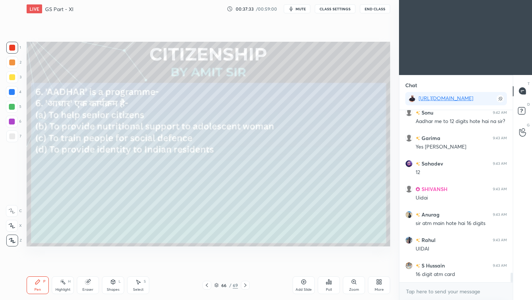
scroll to position [2901, 0]
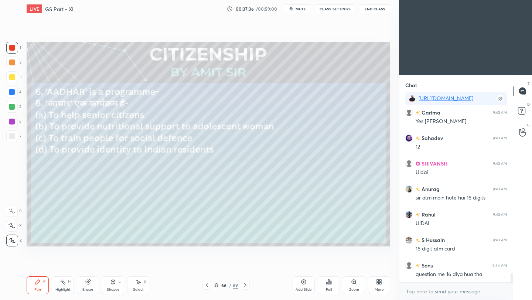
click at [247, 285] on icon at bounding box center [245, 285] width 6 height 6
click at [245, 285] on icon at bounding box center [245, 285] width 2 height 4
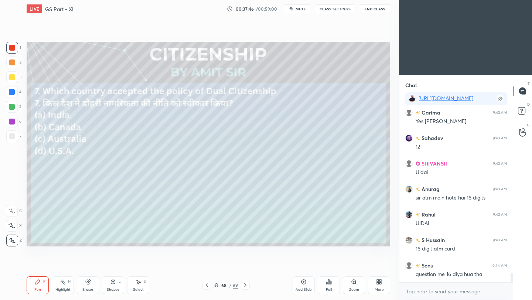
scroll to position [2933, 0]
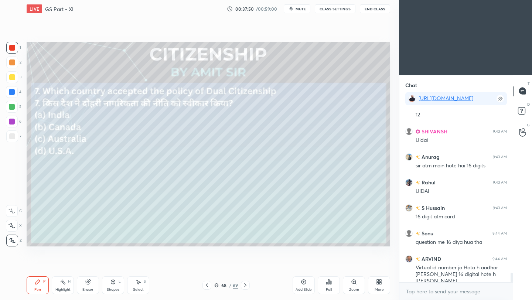
click at [328, 284] on icon at bounding box center [329, 282] width 6 height 6
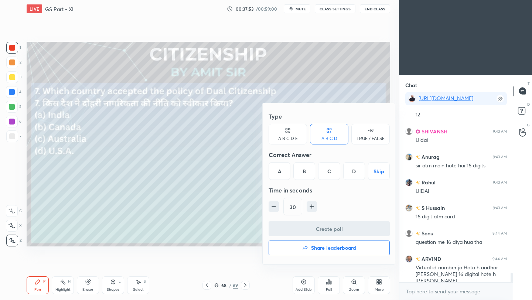
click at [354, 173] on div "D" at bounding box center [354, 171] width 22 height 18
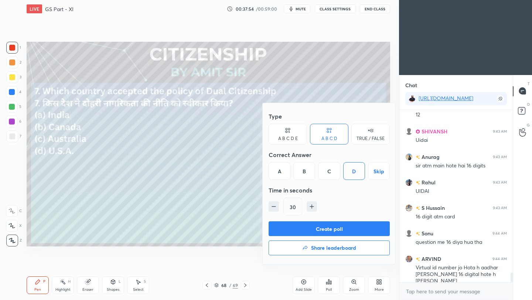
click at [349, 229] on button "Create poll" at bounding box center [328, 228] width 121 height 15
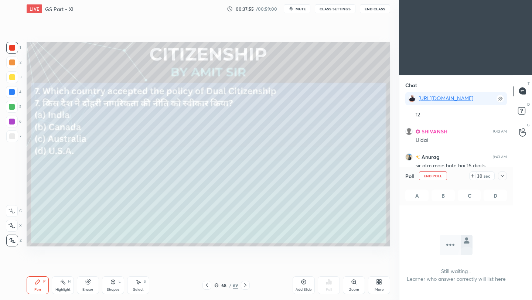
scroll to position [131, 111]
click at [502, 176] on icon at bounding box center [502, 176] width 6 height 6
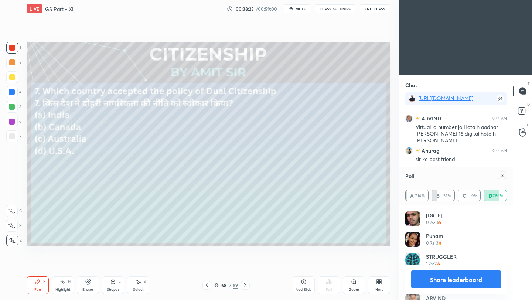
scroll to position [3099, 0]
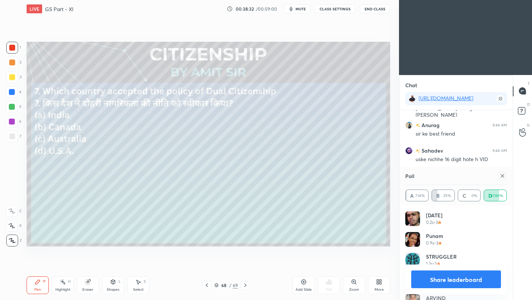
click at [501, 176] on icon at bounding box center [502, 176] width 6 height 6
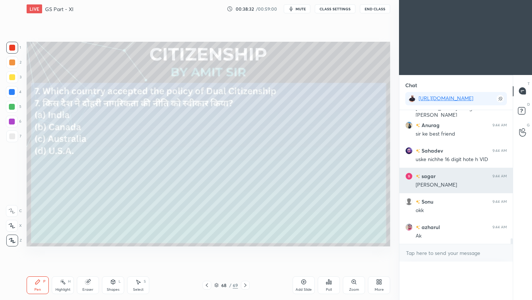
scroll to position [3, 3]
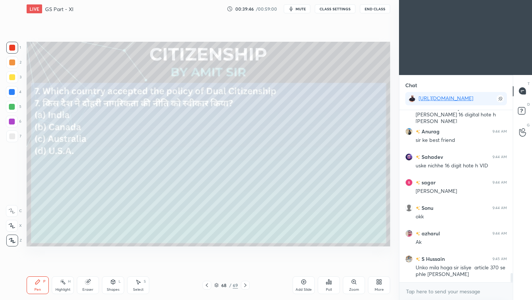
click at [245, 285] on icon at bounding box center [245, 285] width 6 height 6
click at [245, 286] on icon at bounding box center [245, 285] width 2 height 4
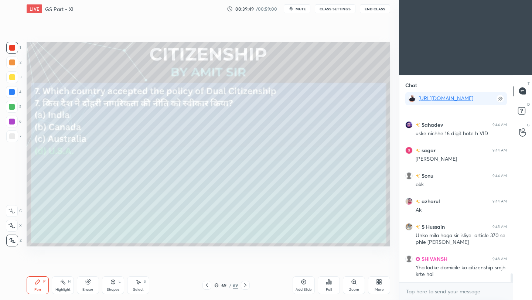
scroll to position [3150, 0]
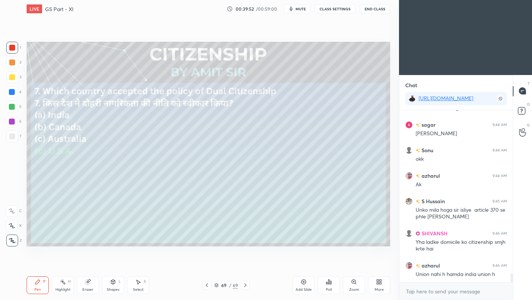
click at [328, 284] on icon at bounding box center [329, 282] width 6 height 6
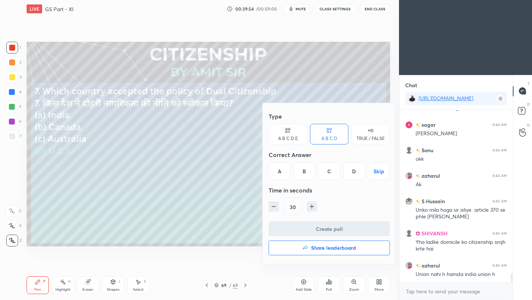
click at [331, 248] on h4 "Share leaderboard" at bounding box center [333, 247] width 45 height 5
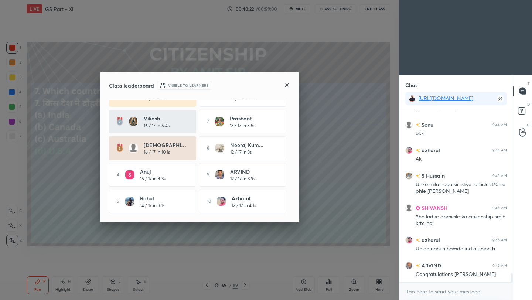
scroll to position [3207, 0]
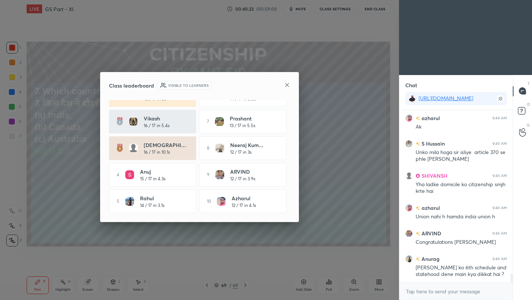
click at [287, 83] on icon at bounding box center [287, 85] width 6 height 6
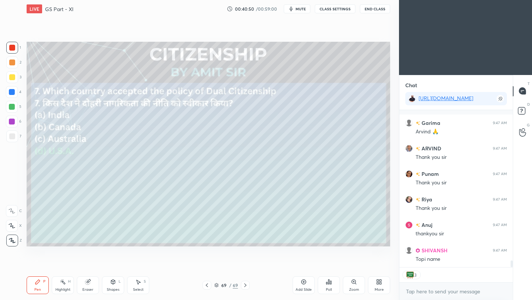
scroll to position [3503, 0]
click at [376, 10] on button "End Class" at bounding box center [375, 8] width 30 height 9
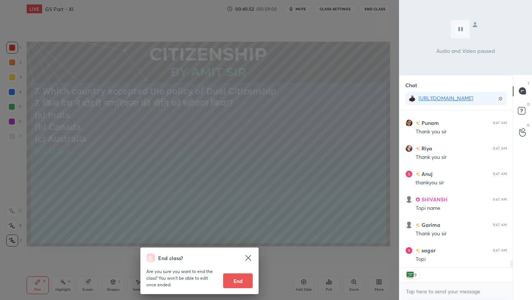
scroll to position [3528, 0]
click at [365, 60] on div "End class? Are you sure you want to end the class? You won’t be able to edit on…" at bounding box center [199, 150] width 399 height 300
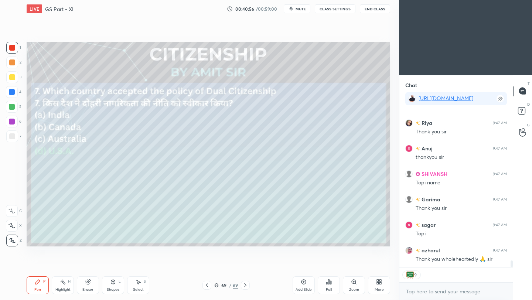
click at [377, 11] on button "End Class" at bounding box center [375, 8] width 30 height 9
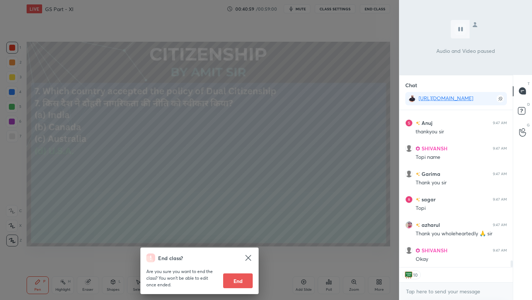
scroll to position [3579, 0]
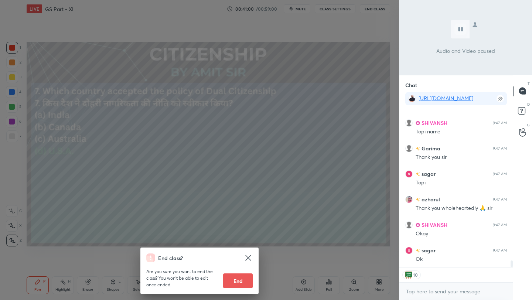
click at [246, 285] on button "End" at bounding box center [238, 280] width 30 height 15
type textarea "x"
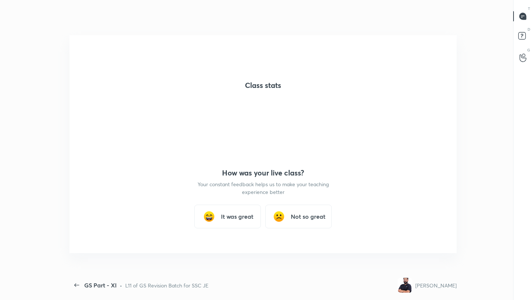
scroll to position [0, 0]
